Goal: Task Accomplishment & Management: Complete application form

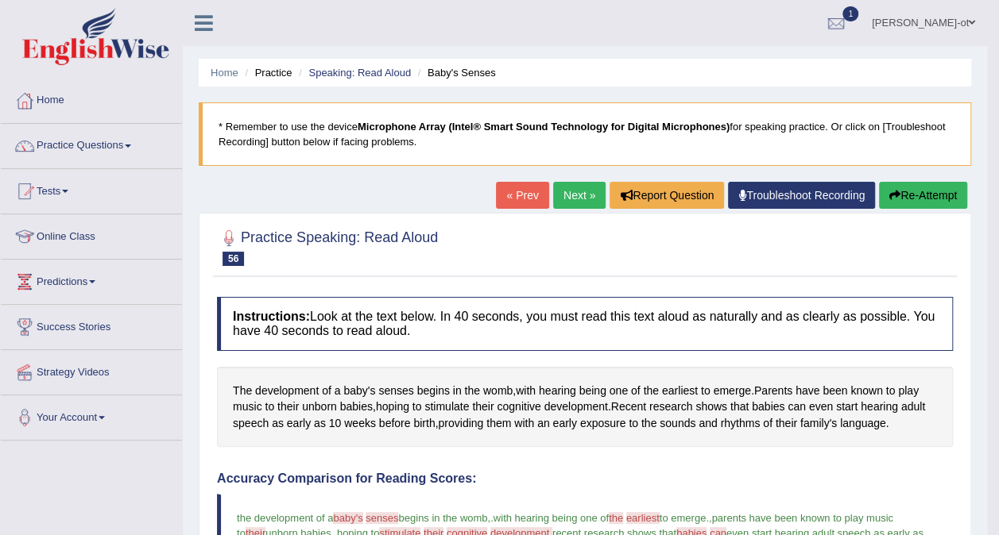
click at [105, 146] on link "Practice Questions" at bounding box center [91, 144] width 181 height 40
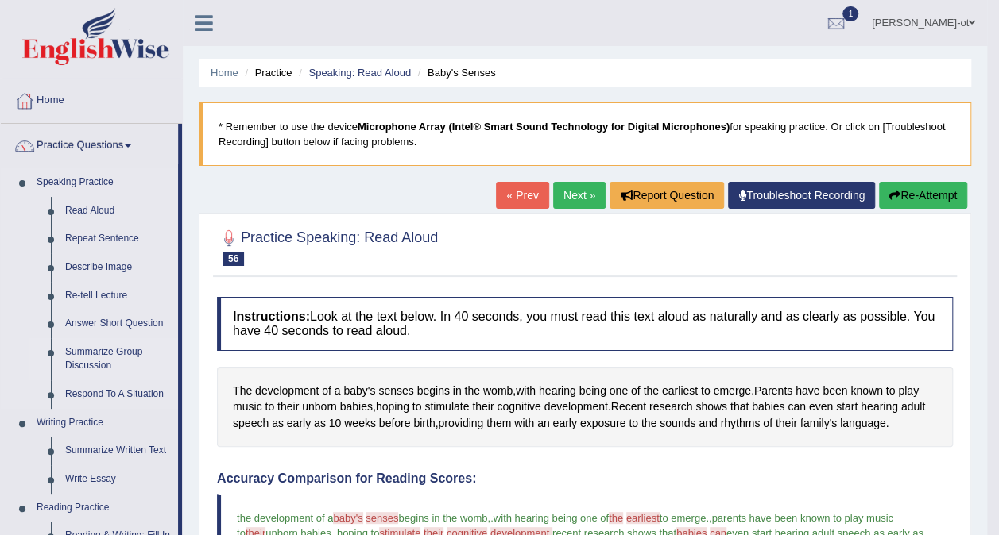
click at [97, 364] on link "Summarize Group Discussion" at bounding box center [118, 359] width 120 height 42
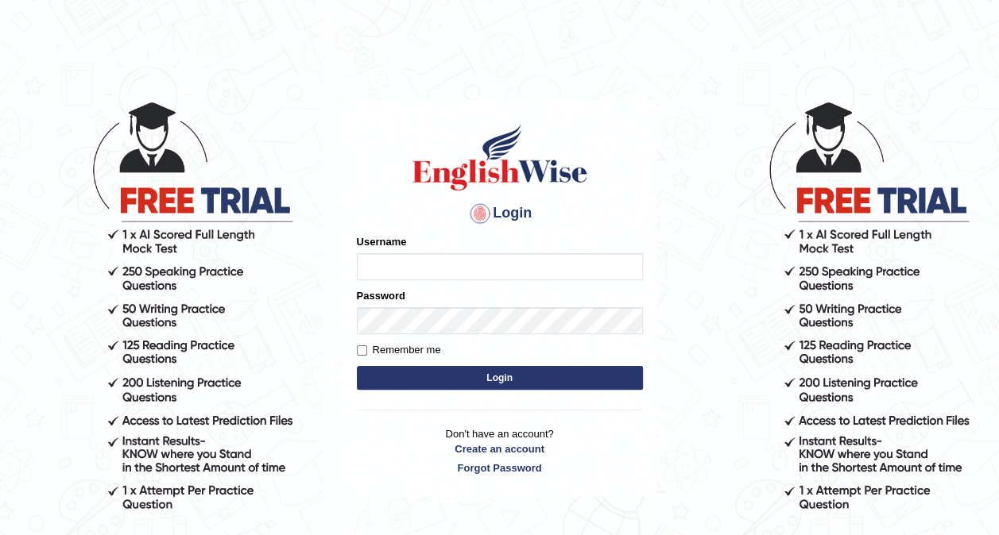
type input "Nivram91"
click at [518, 384] on button "Login" at bounding box center [500, 378] width 286 height 24
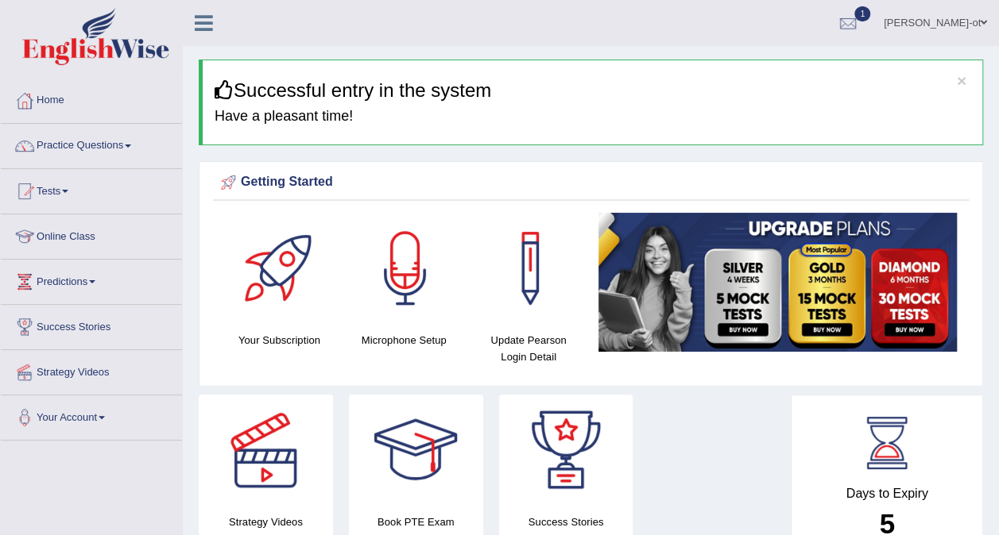
click at [110, 143] on link "Practice Questions" at bounding box center [91, 144] width 181 height 40
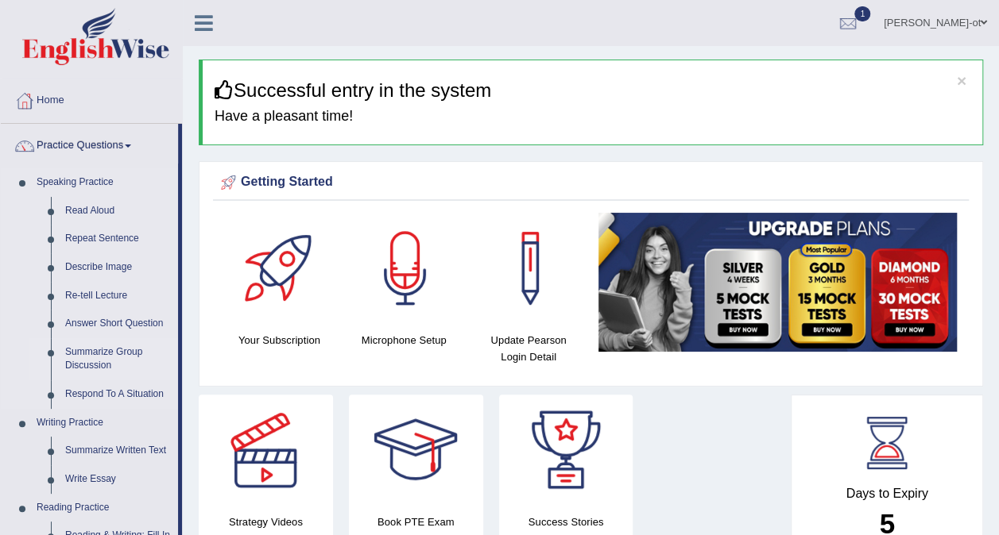
click at [115, 361] on link "Summarize Group Discussion" at bounding box center [118, 359] width 120 height 42
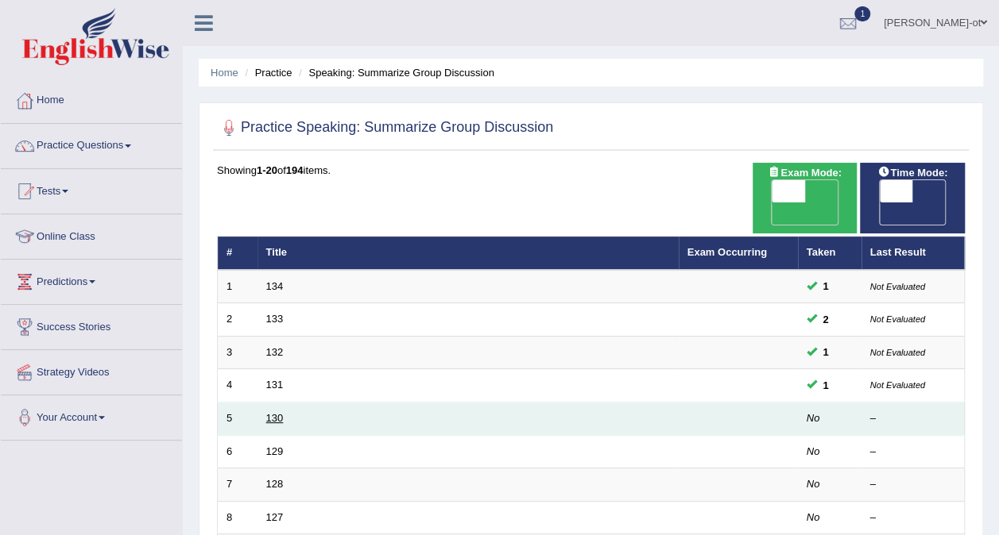
click at [276, 412] on link "130" at bounding box center [274, 418] width 17 height 12
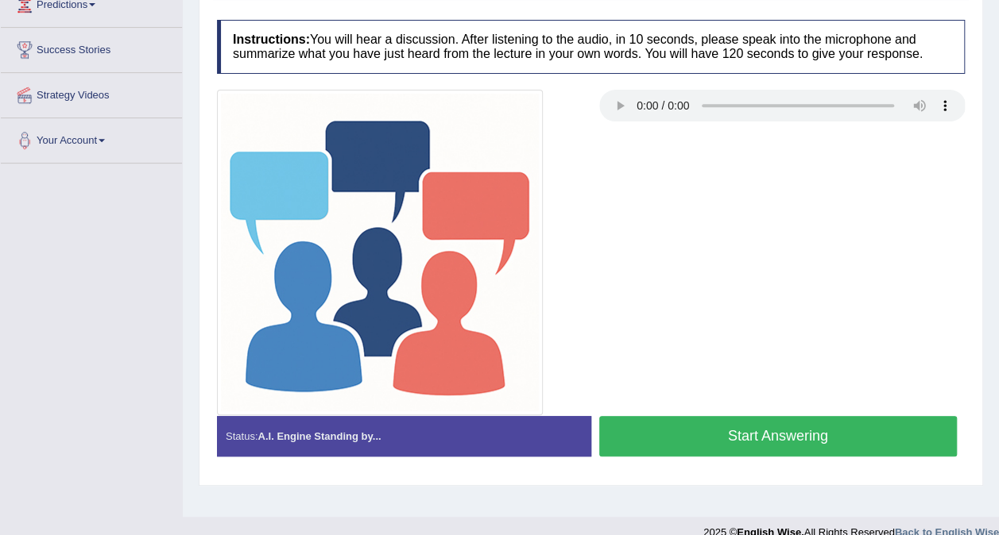
scroll to position [299, 0]
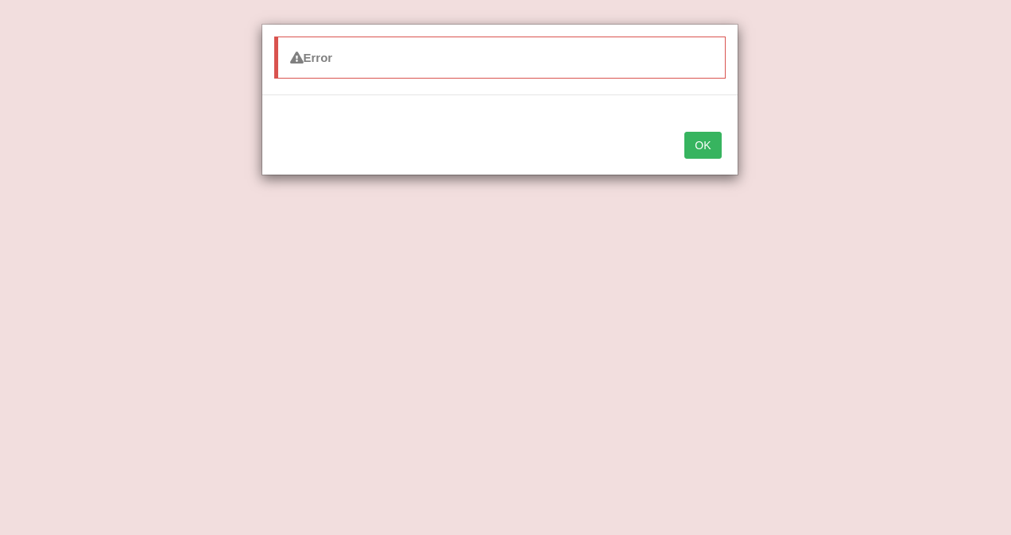
click at [862, 303] on div "Error OK" at bounding box center [505, 267] width 1011 height 535
click at [717, 151] on button "OK" at bounding box center [702, 145] width 37 height 27
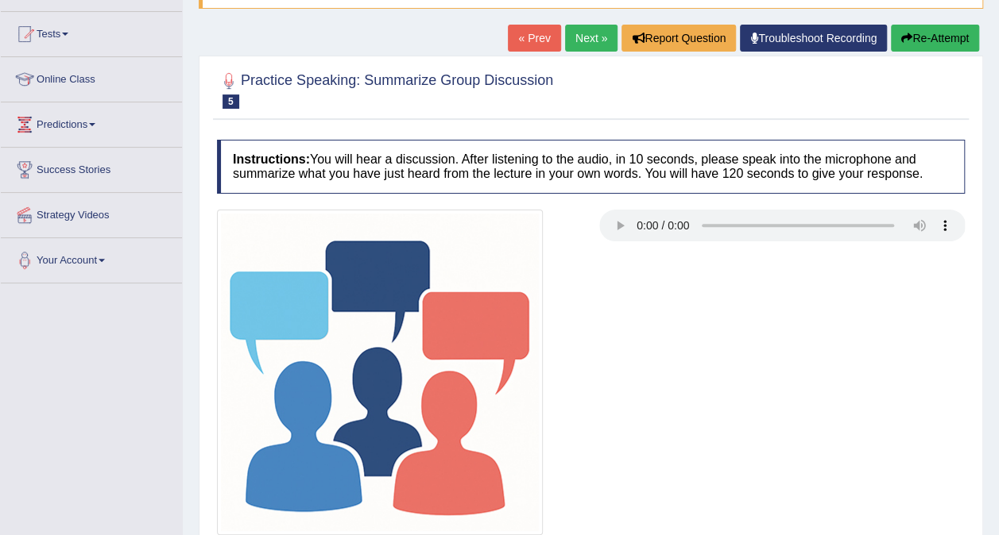
scroll to position [0, 0]
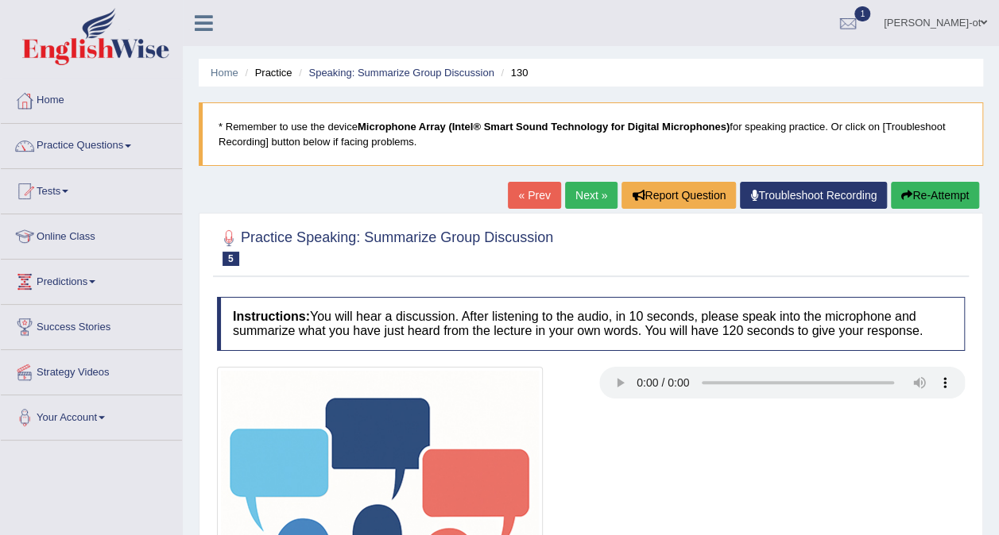
click at [582, 194] on link "Next »" at bounding box center [591, 195] width 52 height 27
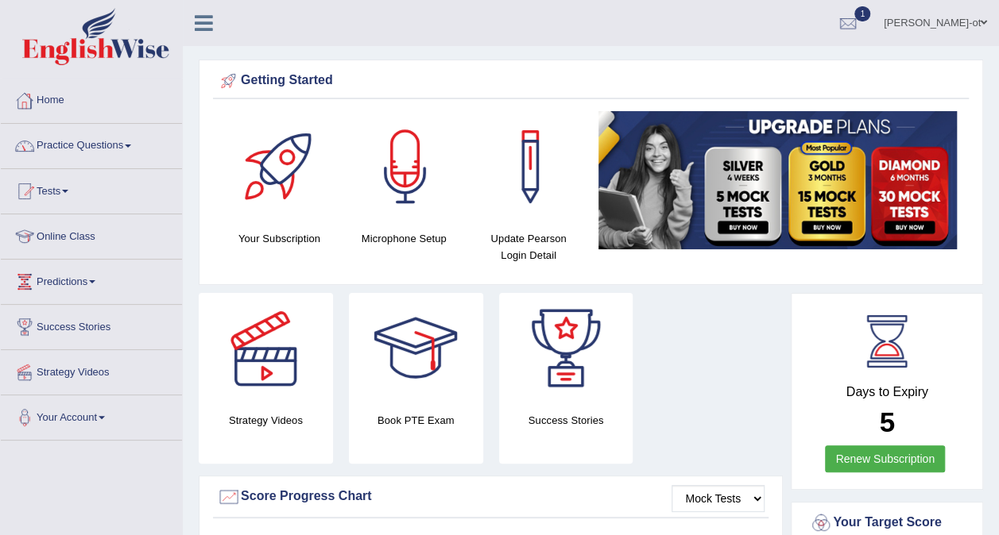
drag, startPoint x: 0, startPoint y: 0, endPoint x: 67, endPoint y: 114, distance: 132.4
click at [67, 114] on link "Home" at bounding box center [91, 99] width 181 height 40
click at [67, 144] on link "Practice Questions" at bounding box center [91, 144] width 181 height 40
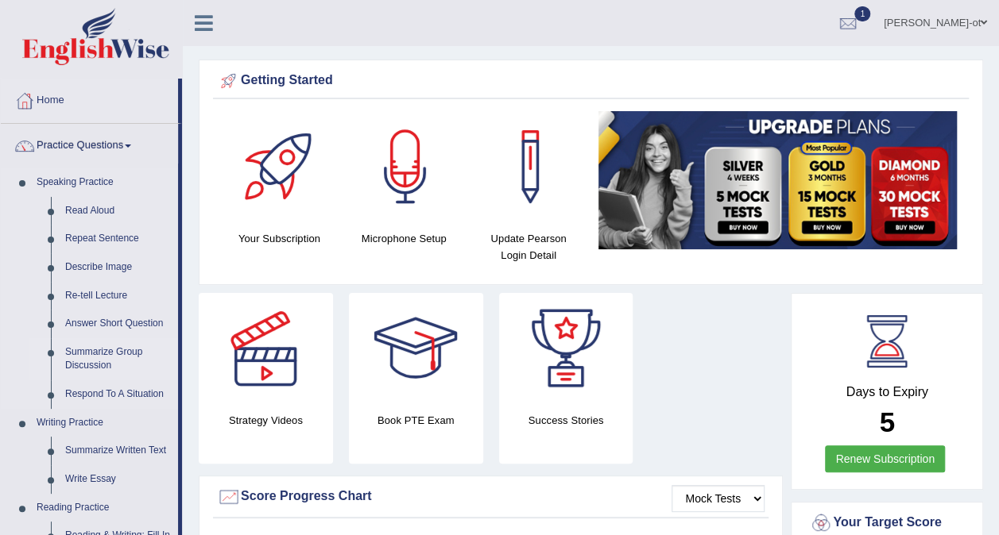
click at [83, 353] on link "Summarize Group Discussion" at bounding box center [118, 359] width 120 height 42
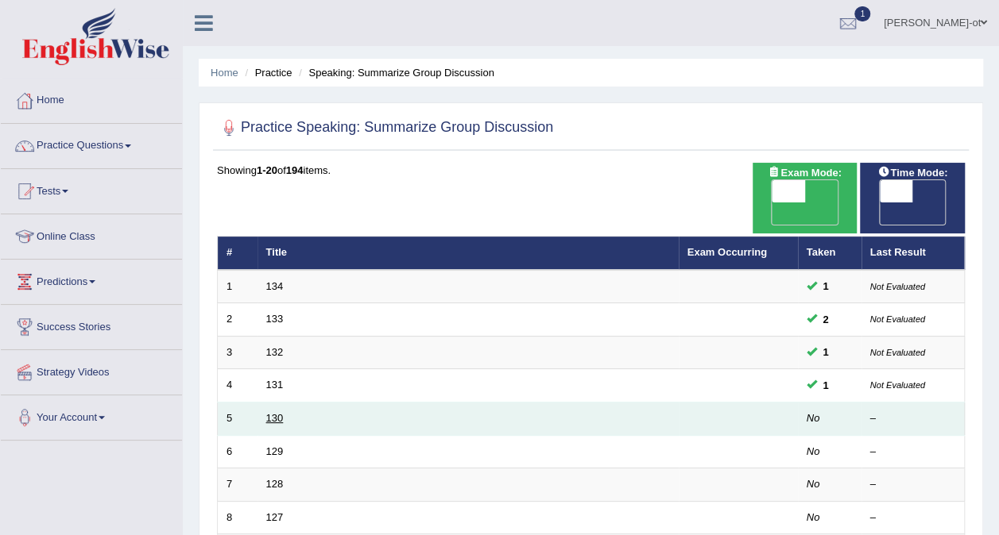
click at [270, 412] on link "130" at bounding box center [274, 418] width 17 height 12
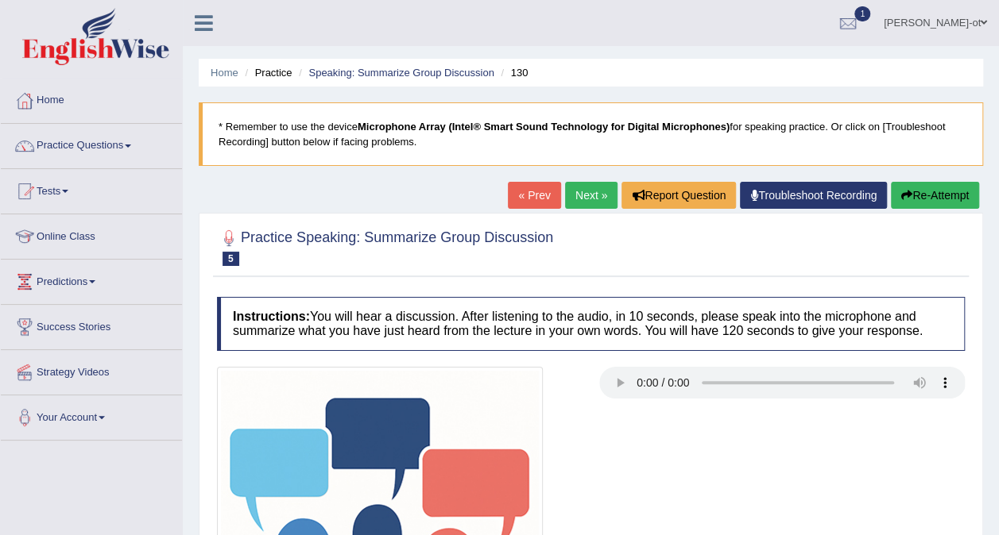
click at [589, 195] on link "Next »" at bounding box center [591, 195] width 52 height 27
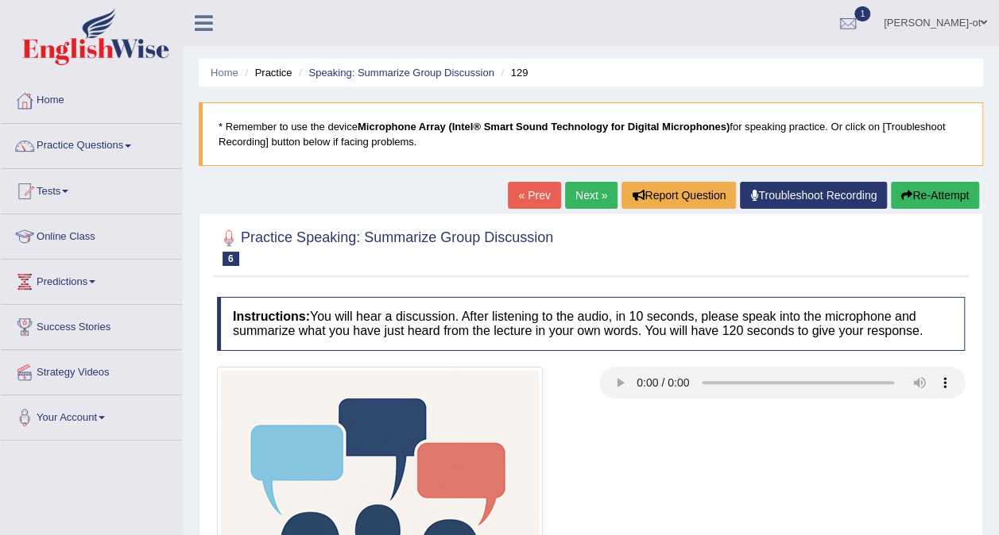
click at [593, 195] on link "Next »" at bounding box center [591, 195] width 52 height 27
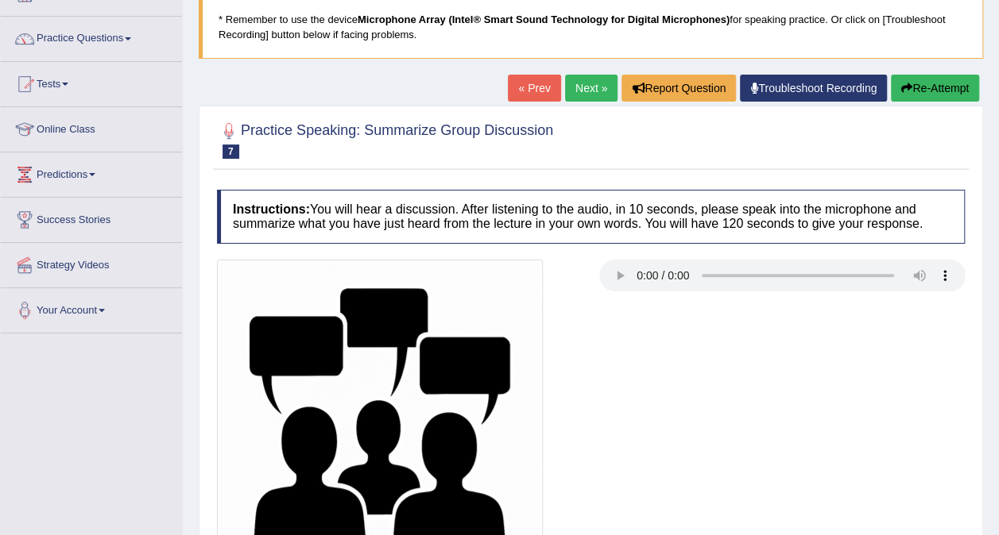
scroll to position [108, 0]
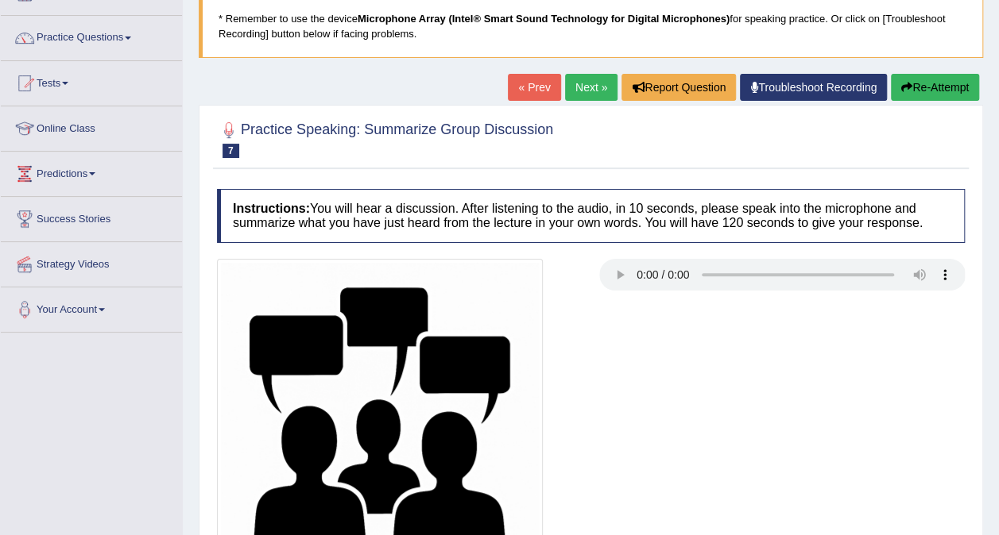
click at [605, 369] on div at bounding box center [591, 422] width 764 height 326
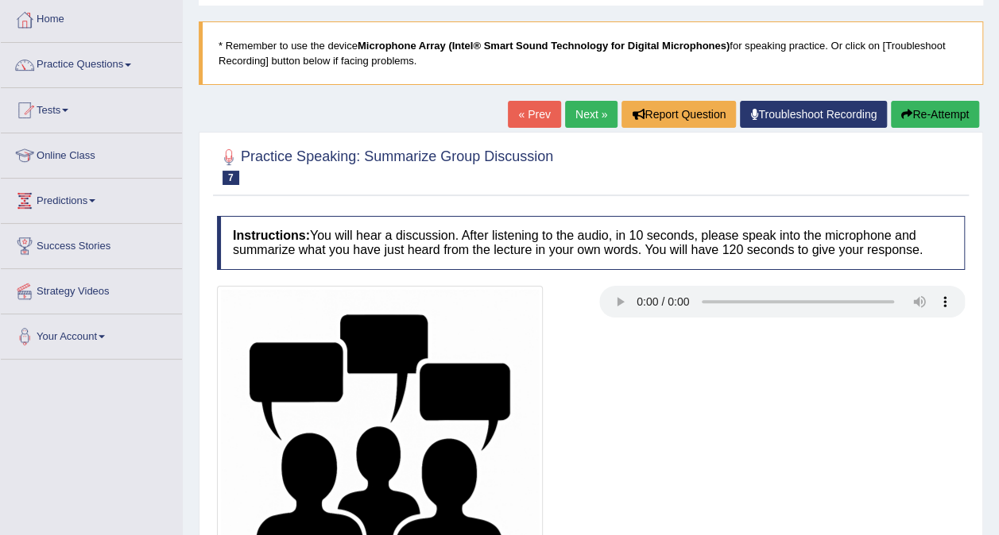
scroll to position [0, 0]
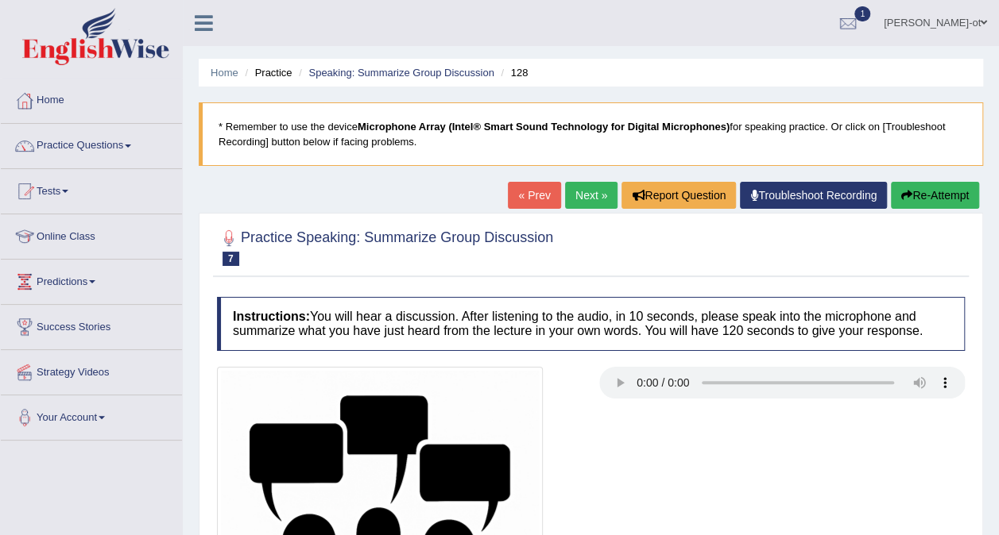
click at [131, 145] on span at bounding box center [128, 146] width 6 height 3
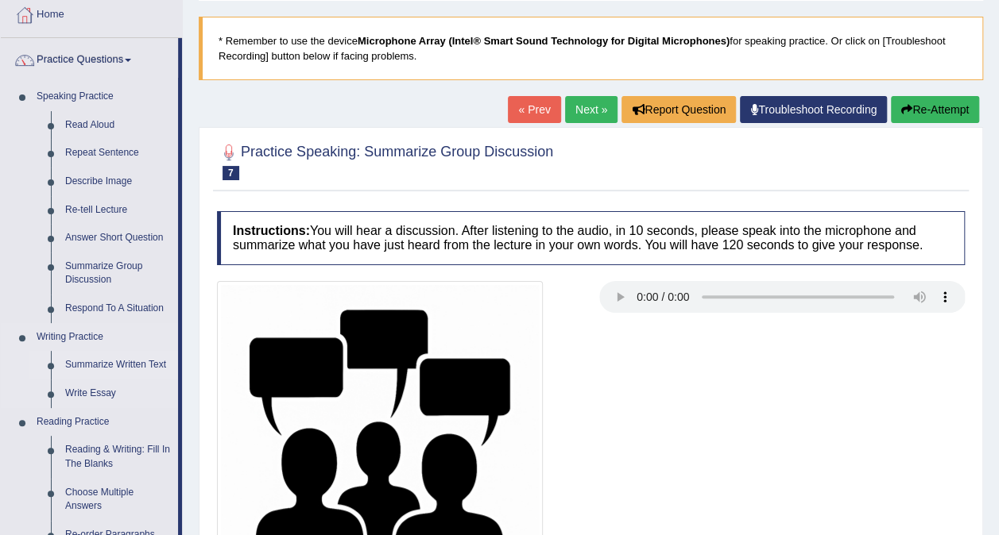
scroll to position [80, 0]
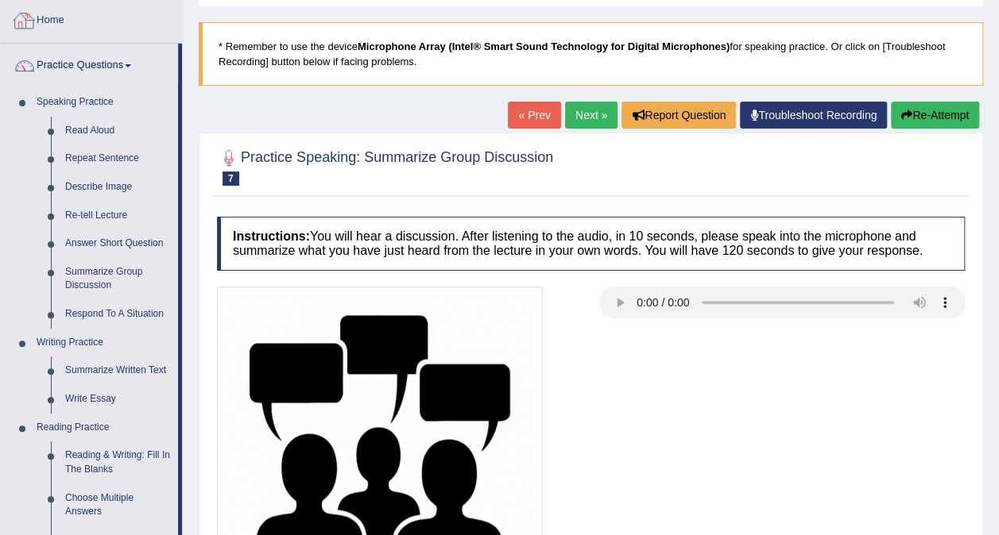
click at [48, 26] on link "Home" at bounding box center [91, 18] width 181 height 40
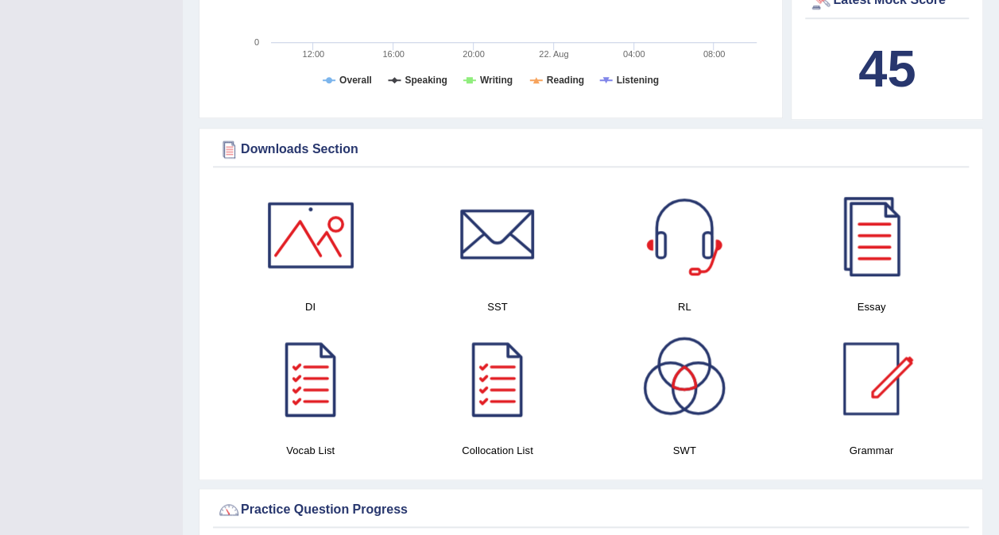
scroll to position [682, 0]
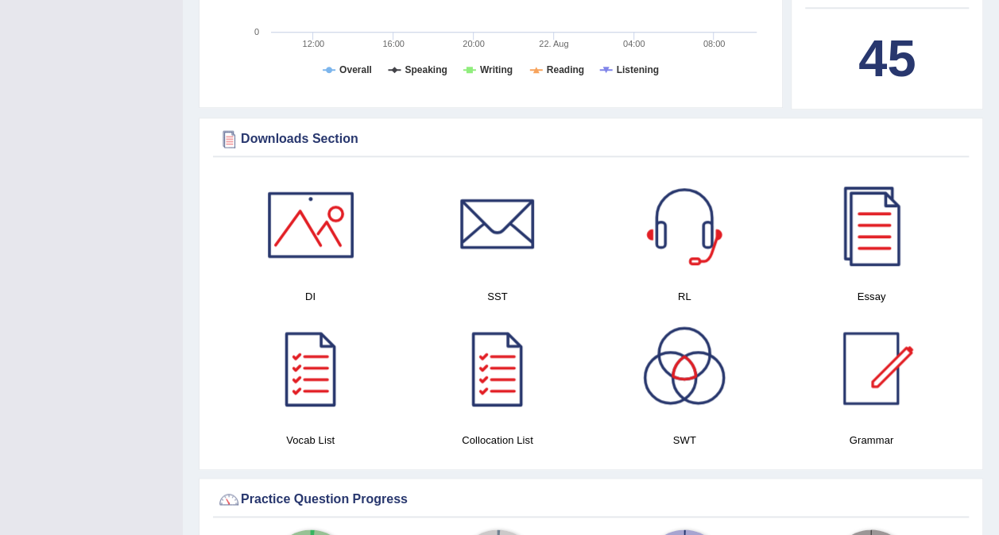
click at [690, 238] on div at bounding box center [683, 224] width 111 height 111
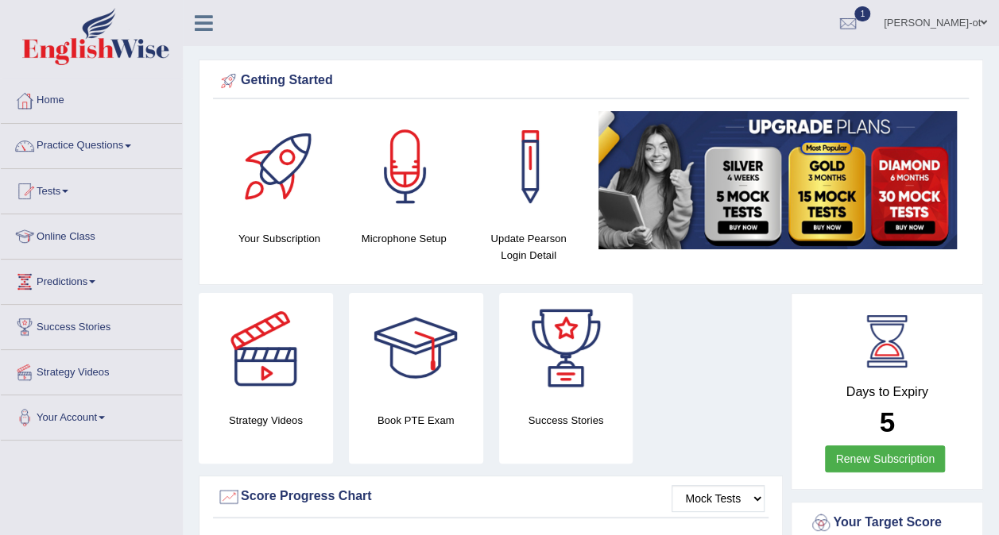
click at [76, 146] on link "Practice Questions" at bounding box center [91, 144] width 181 height 40
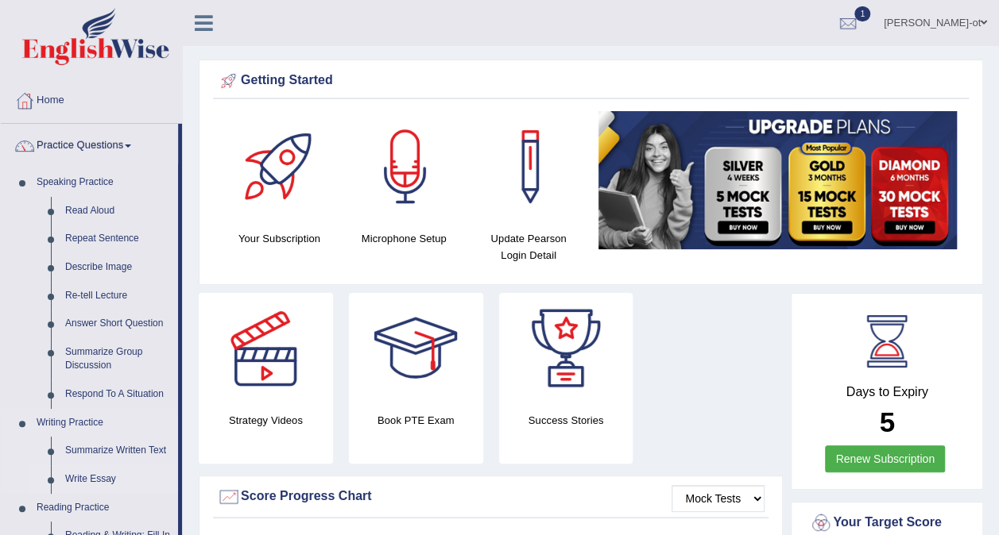
click at [75, 478] on link "Write Essay" at bounding box center [118, 480] width 120 height 29
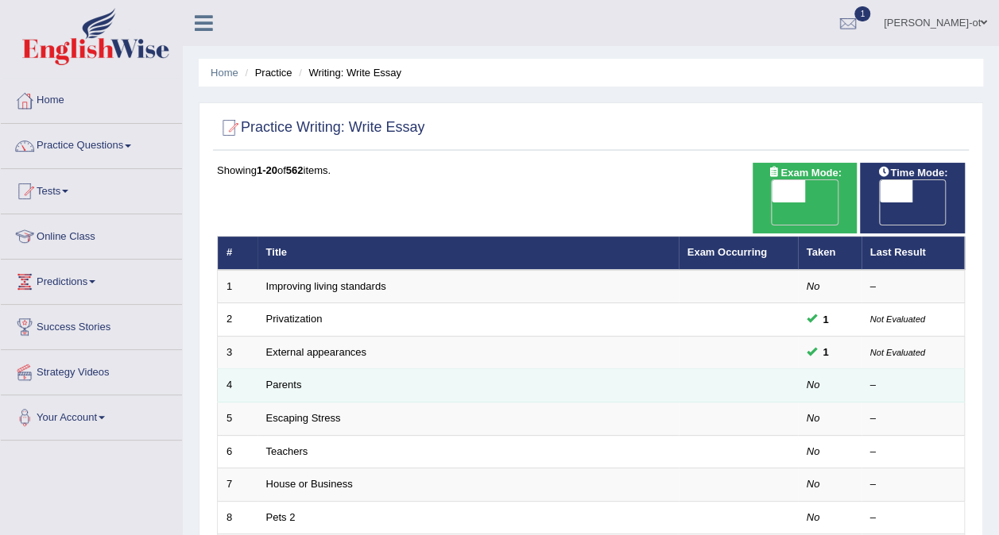
click at [281, 370] on td "Parents" at bounding box center [467, 385] width 421 height 33
click at [281, 379] on link "Parents" at bounding box center [284, 385] width 36 height 12
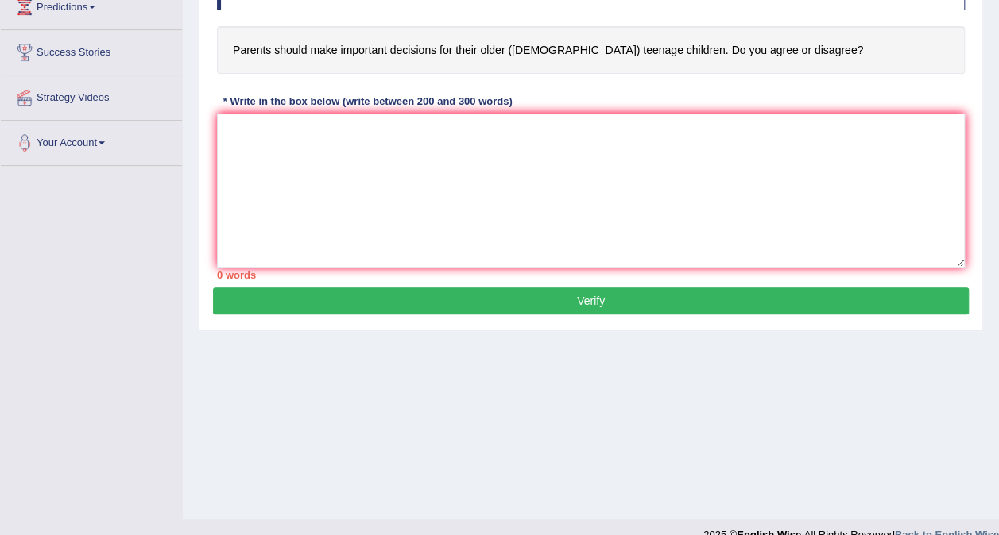
scroll to position [273, 0]
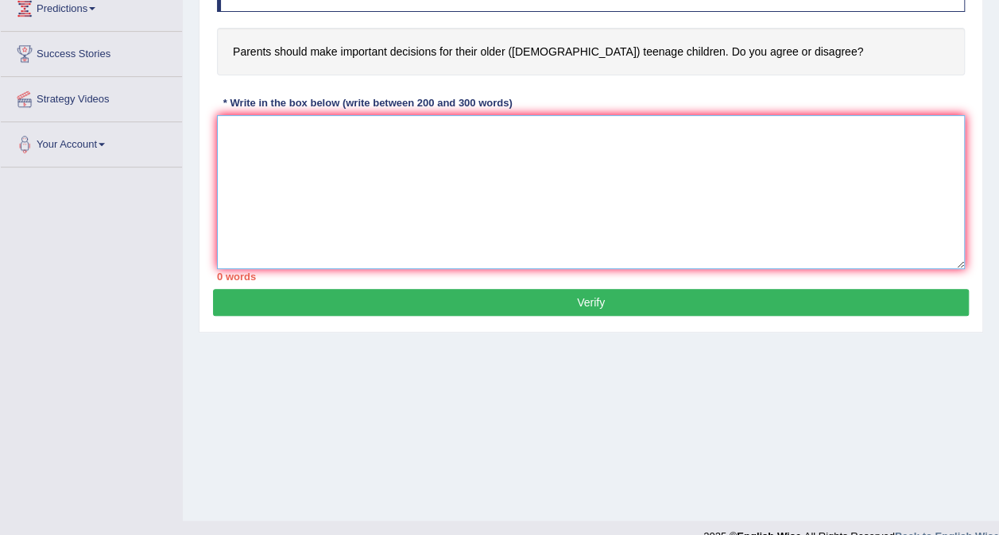
click at [230, 135] on textarea at bounding box center [591, 192] width 748 height 154
type textarea "t"
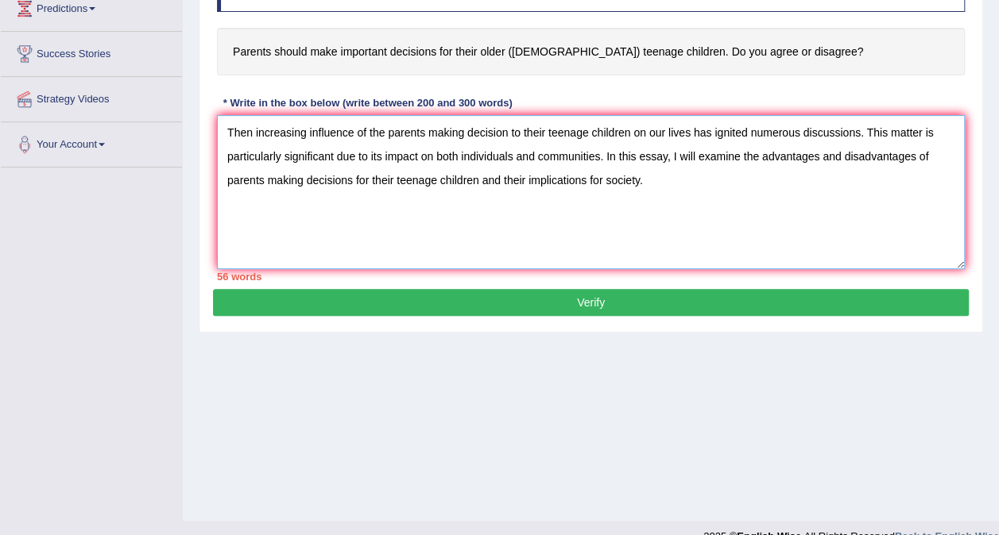
click at [520, 133] on textarea "Then increasing influence of the parents making decision to their teenage child…" at bounding box center [591, 192] width 748 height 154
click at [647, 182] on textarea "Then increasing influence of the parents making decision for their teenage chil…" at bounding box center [591, 192] width 748 height 154
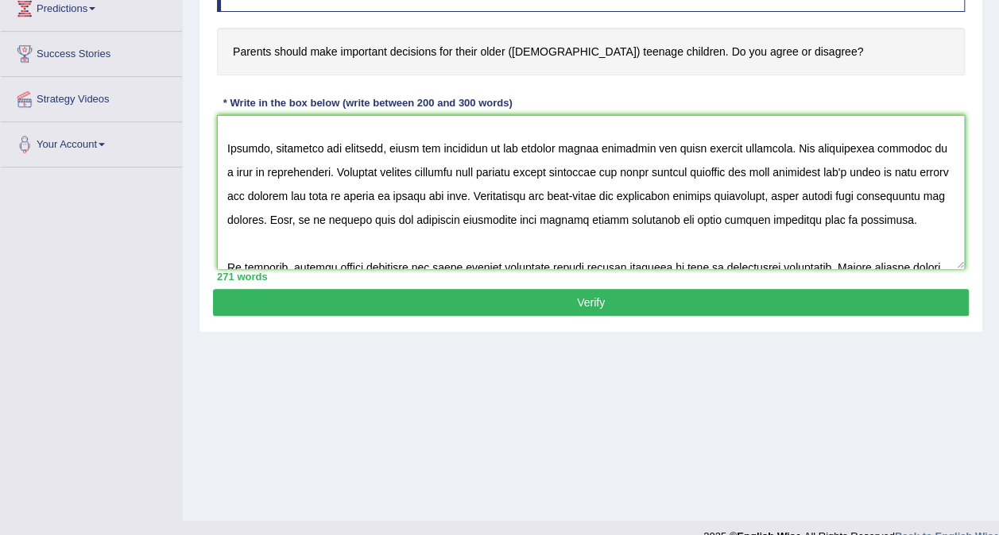
scroll to position [199, 0]
click at [518, 141] on textarea at bounding box center [591, 192] width 748 height 154
click at [254, 191] on textarea at bounding box center [591, 192] width 748 height 154
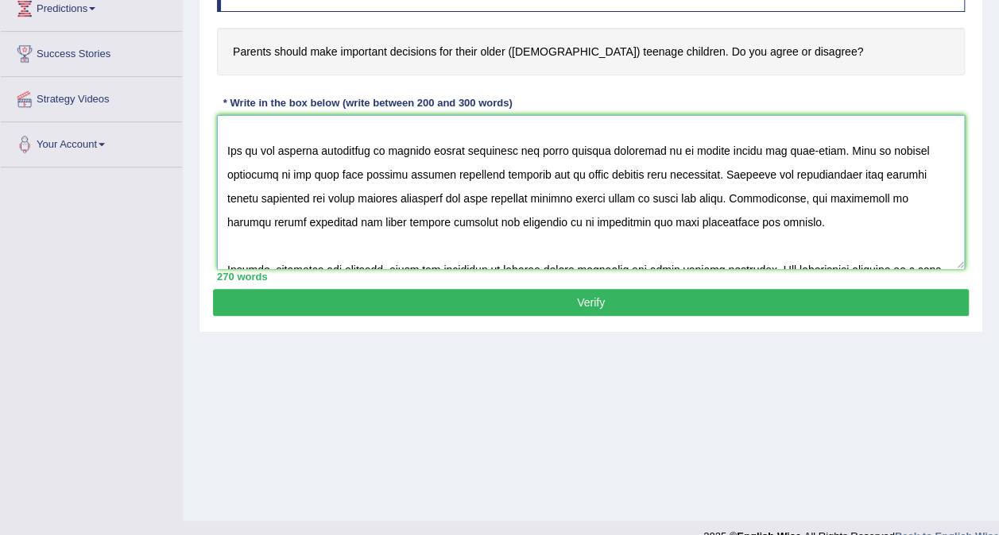
scroll to position [76, 0]
type textarea "Then increasing influence of the parents making decision for their teenage chil…"
click at [674, 303] on button "Verify" at bounding box center [591, 302] width 756 height 27
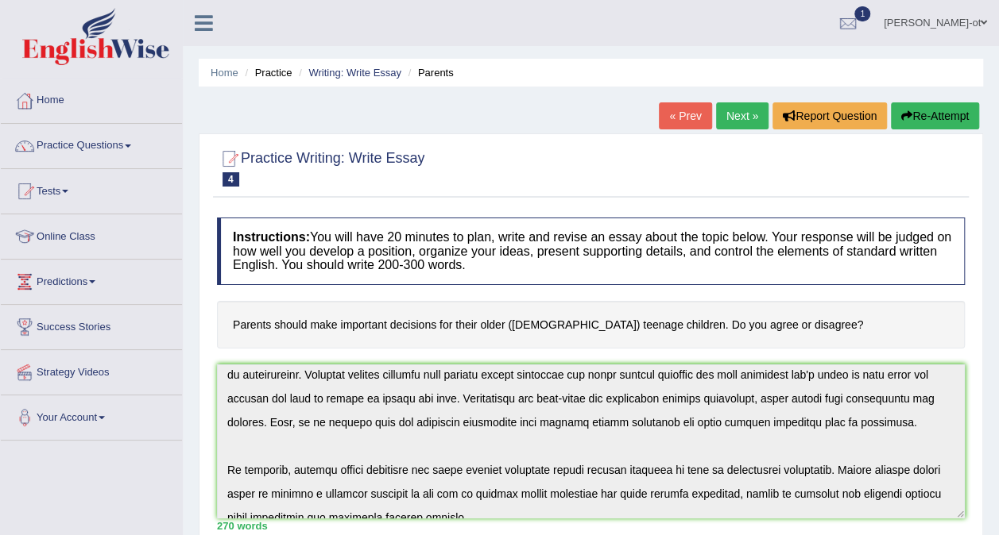
scroll to position [262, 0]
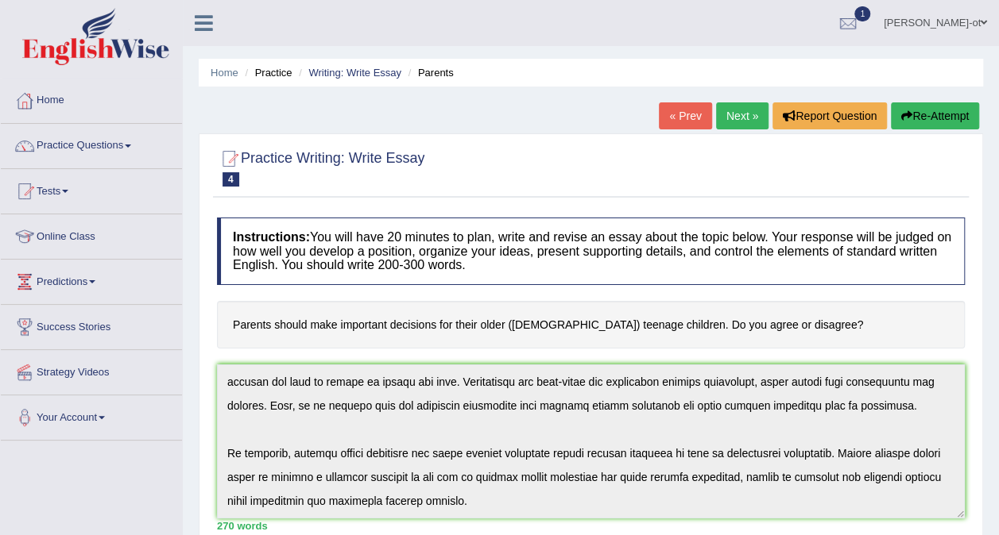
click at [742, 110] on link "Next »" at bounding box center [742, 115] width 52 height 27
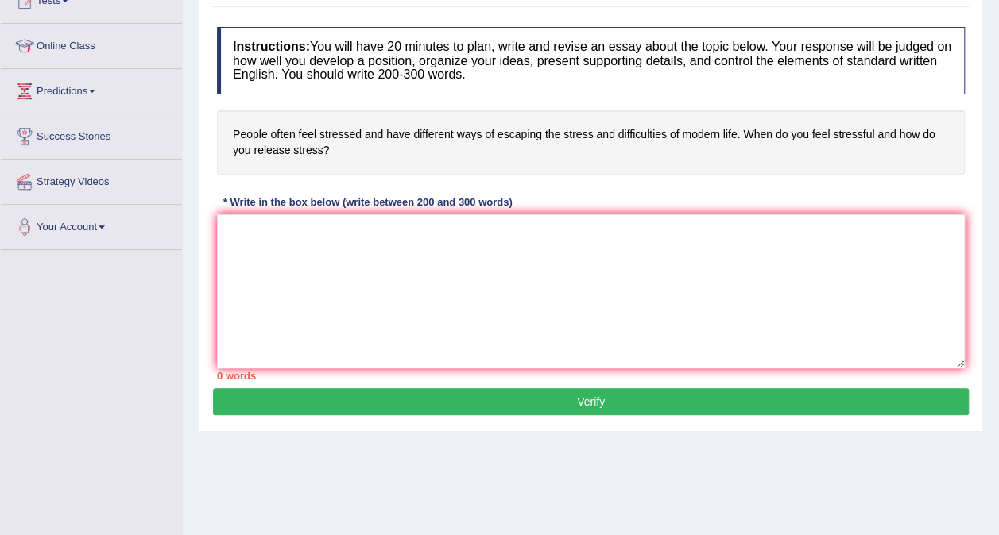
scroll to position [207, 0]
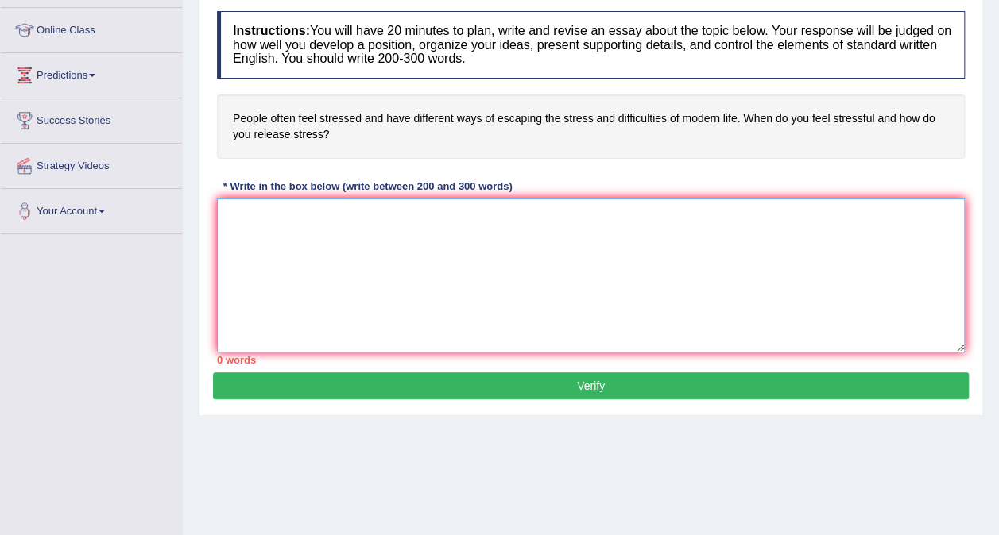
click at [218, 215] on textarea at bounding box center [591, 276] width 748 height 154
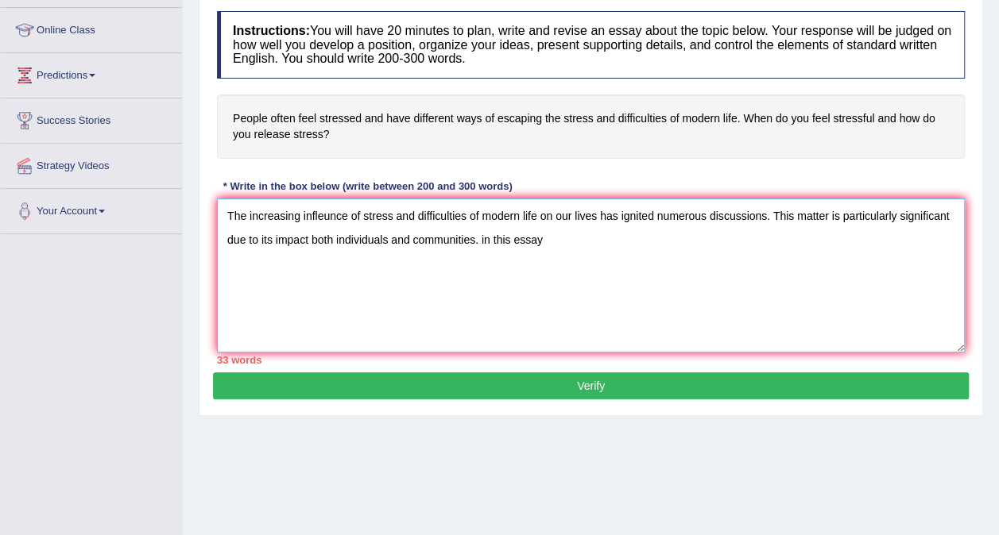
click at [539, 242] on textarea "The increasing infleunce of stress and difficulties of modern life on our lives…" at bounding box center [591, 276] width 748 height 154
click at [535, 234] on textarea "The increasing infleunce of stress and difficulties of modern life on our lives…" at bounding box center [591, 276] width 748 height 154
click at [543, 232] on textarea "The increasing infleunce of stress and difficulties of modern life on our lives…" at bounding box center [591, 276] width 748 height 154
click at [628, 239] on textarea "The increasing infleunce of stress and difficulties of modern life on our lives…" at bounding box center [591, 276] width 748 height 154
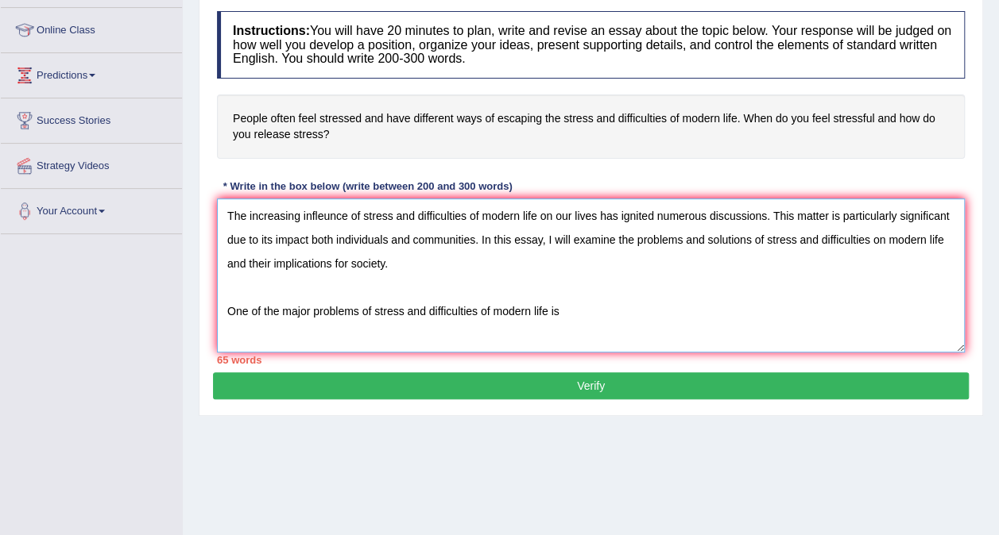
click at [944, 238] on textarea "The increasing infleunce of stress and difficulties of modern life on our lives…" at bounding box center [591, 276] width 748 height 154
click at [598, 309] on textarea "The increasing infleunce of stress and difficulties of modern life on our lives…" at bounding box center [591, 276] width 748 height 154
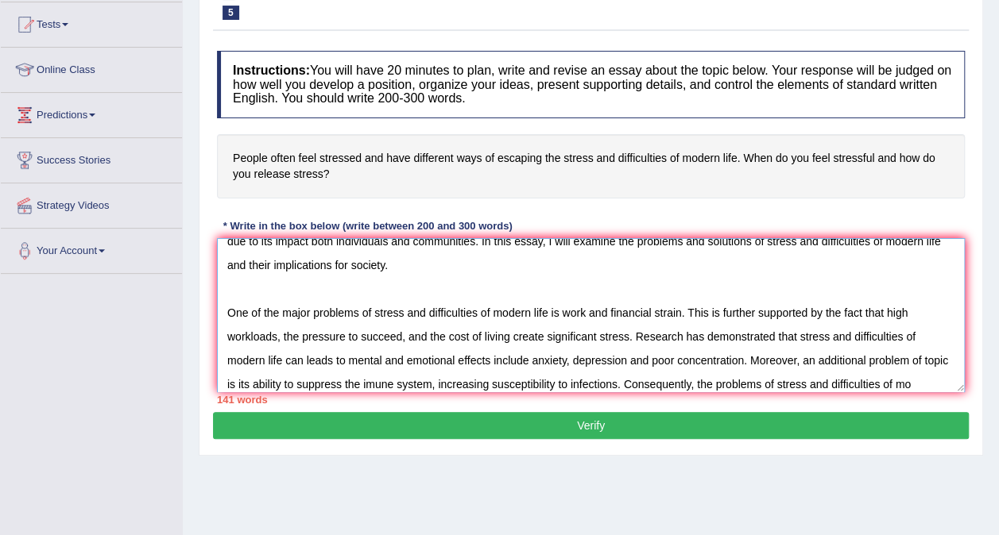
scroll to position [62, 0]
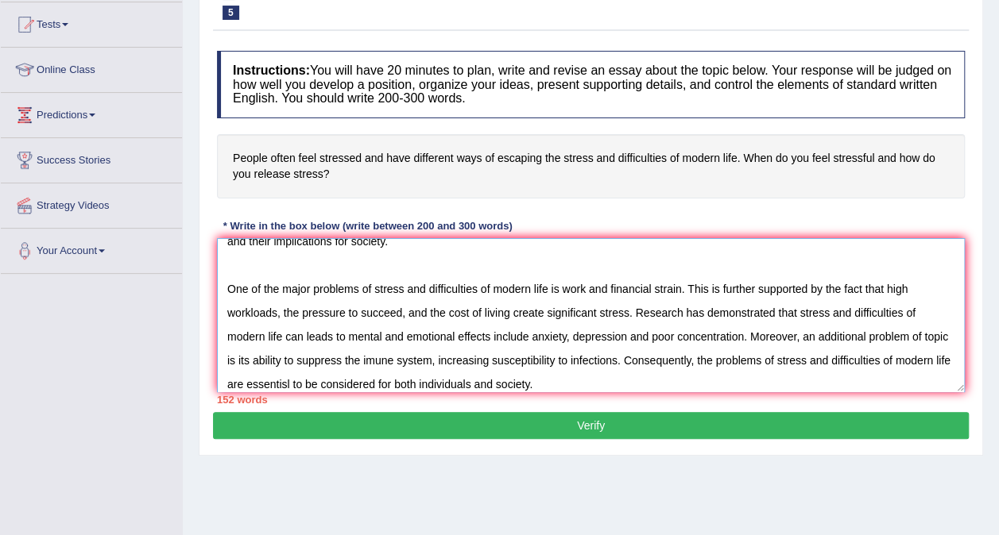
click at [346, 387] on textarea "The increasing infleunce of stress and difficulties of modern life on our lives…" at bounding box center [591, 315] width 748 height 154
click at [614, 383] on textarea "The increasing infleunce of stress and difficulties of modern life on our lives…" at bounding box center [591, 315] width 748 height 154
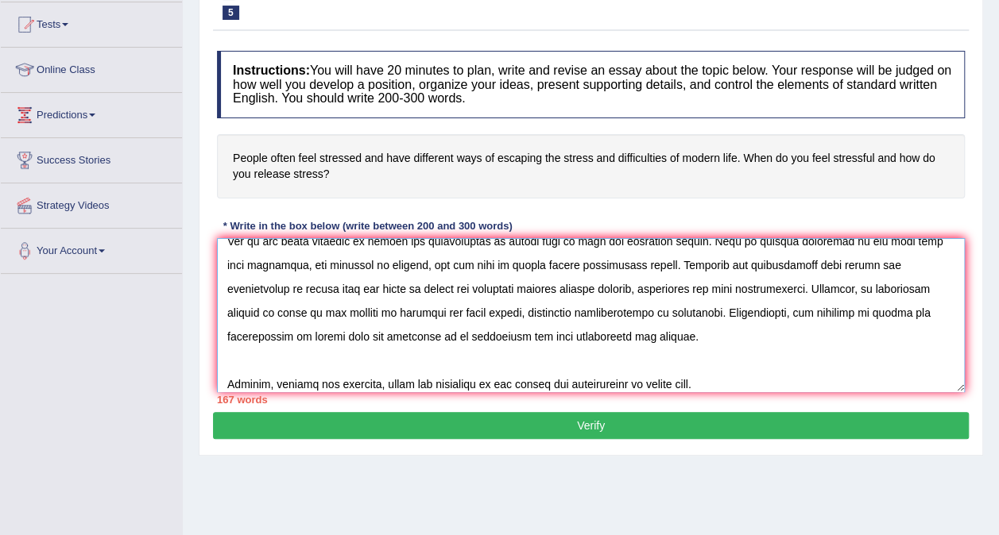
click at [523, 378] on textarea at bounding box center [591, 315] width 748 height 154
click at [725, 373] on textarea at bounding box center [591, 315] width 748 height 154
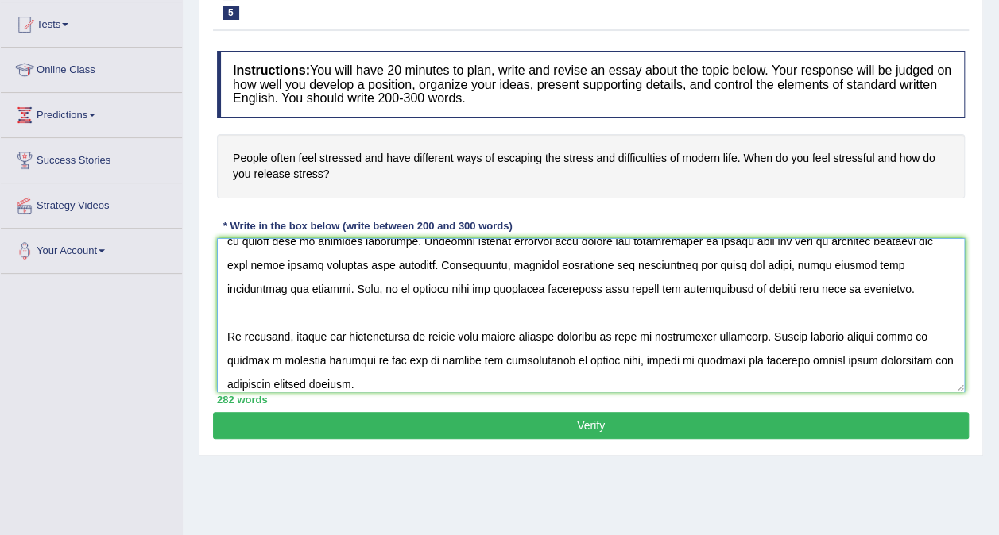
scroll to position [286, 0]
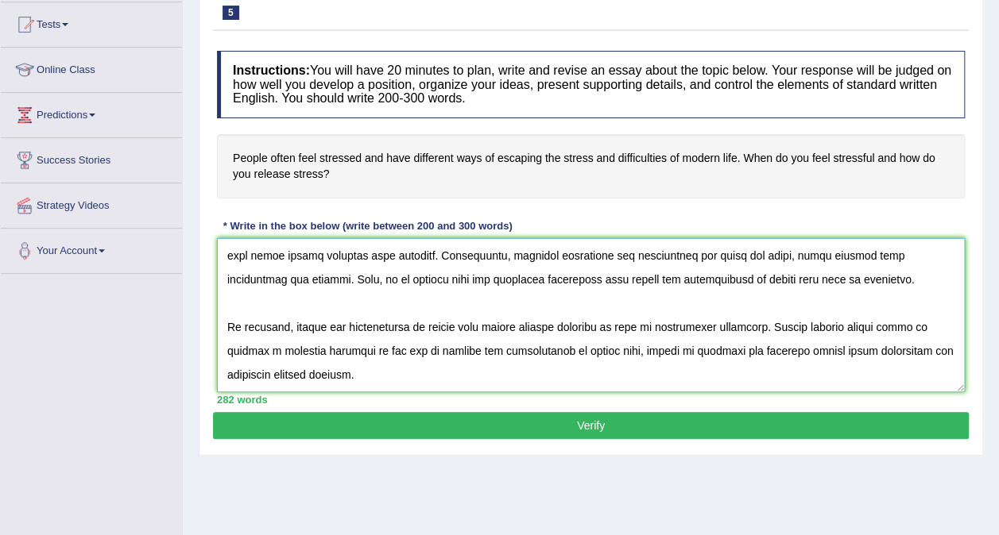
click at [410, 345] on textarea at bounding box center [591, 315] width 748 height 154
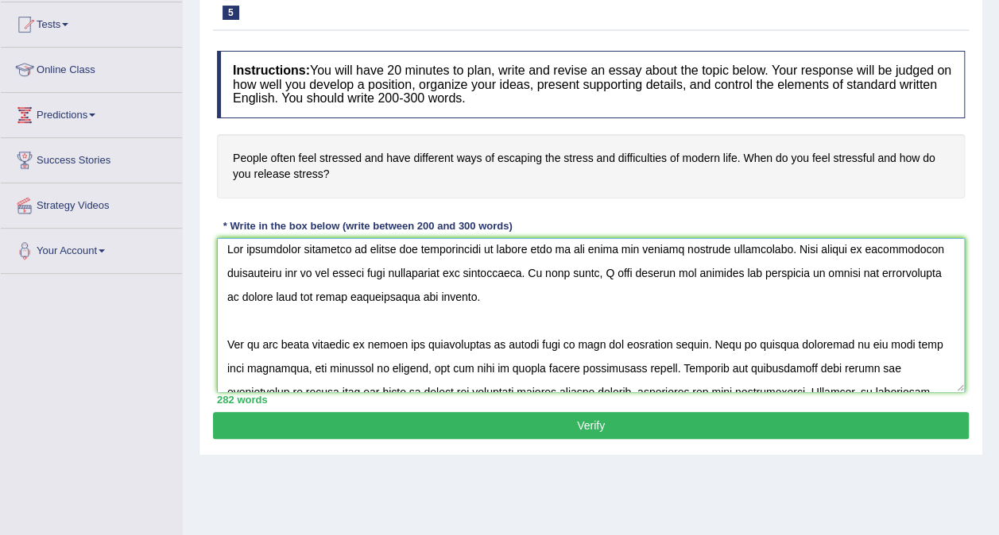
scroll to position [0, 0]
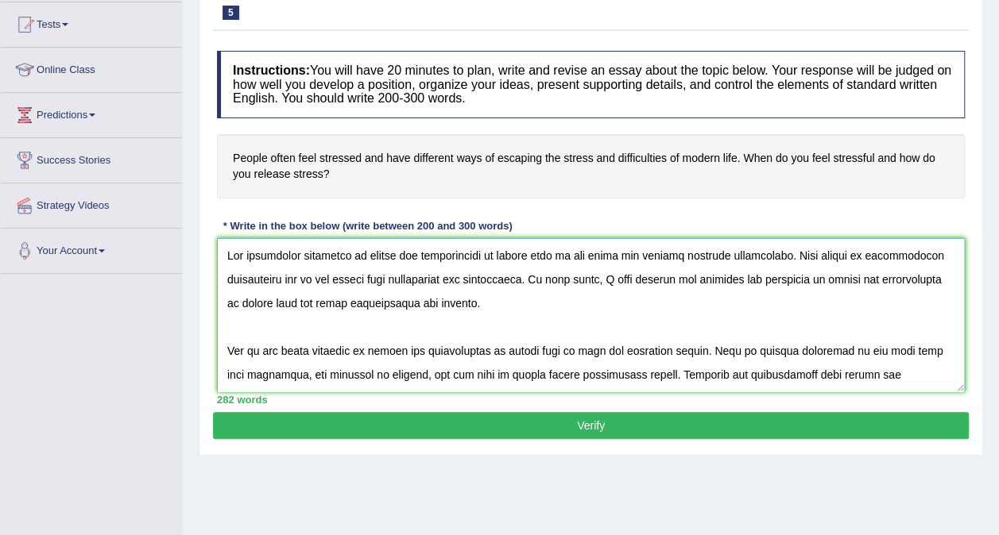
click at [369, 269] on textarea at bounding box center [591, 315] width 748 height 154
click at [367, 276] on textarea at bounding box center [591, 315] width 748 height 154
type textarea "The increasing infleunce of stress and difficulties of modern life on our lives…"
click at [855, 421] on button "Verify" at bounding box center [591, 425] width 756 height 27
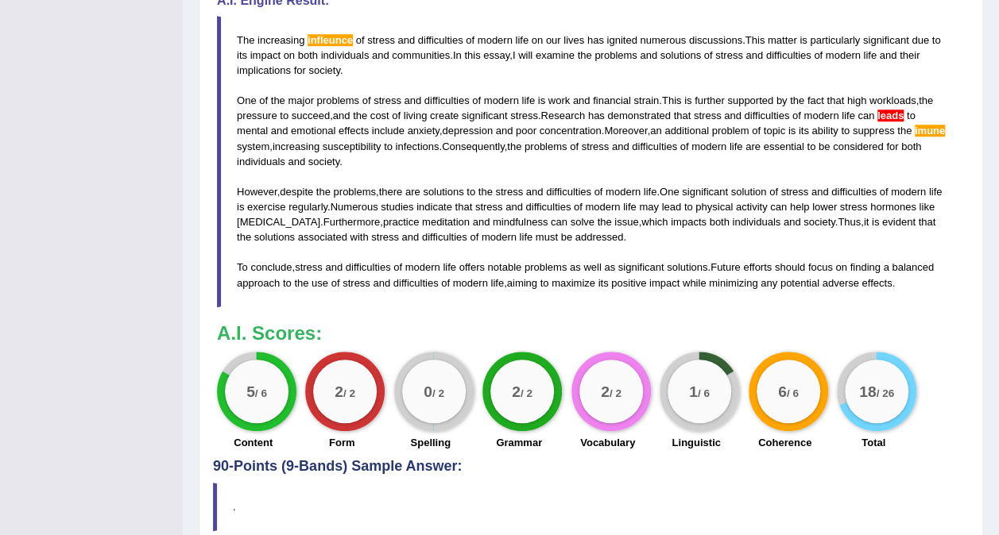
scroll to position [575, 0]
